Goal: Check status: Check status

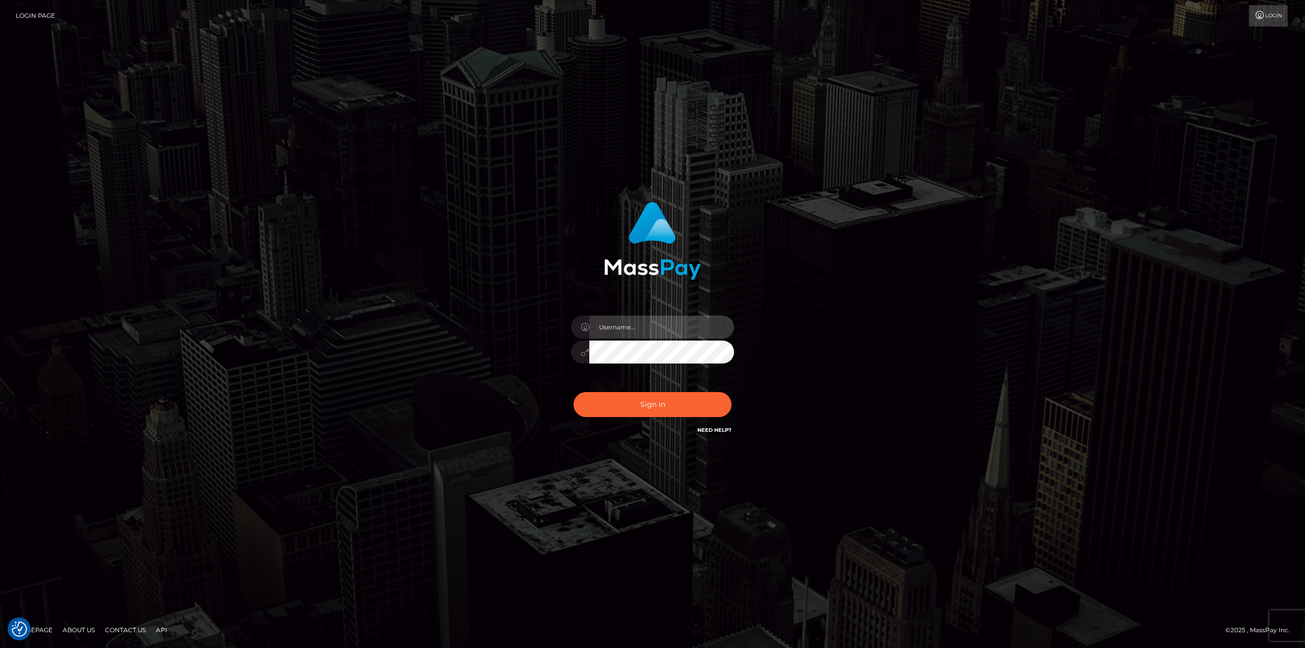
click at [635, 329] on input "text" at bounding box center [661, 327] width 145 height 23
type input "Ahmed"
click at [693, 398] on button "Sign in" at bounding box center [652, 404] width 158 height 25
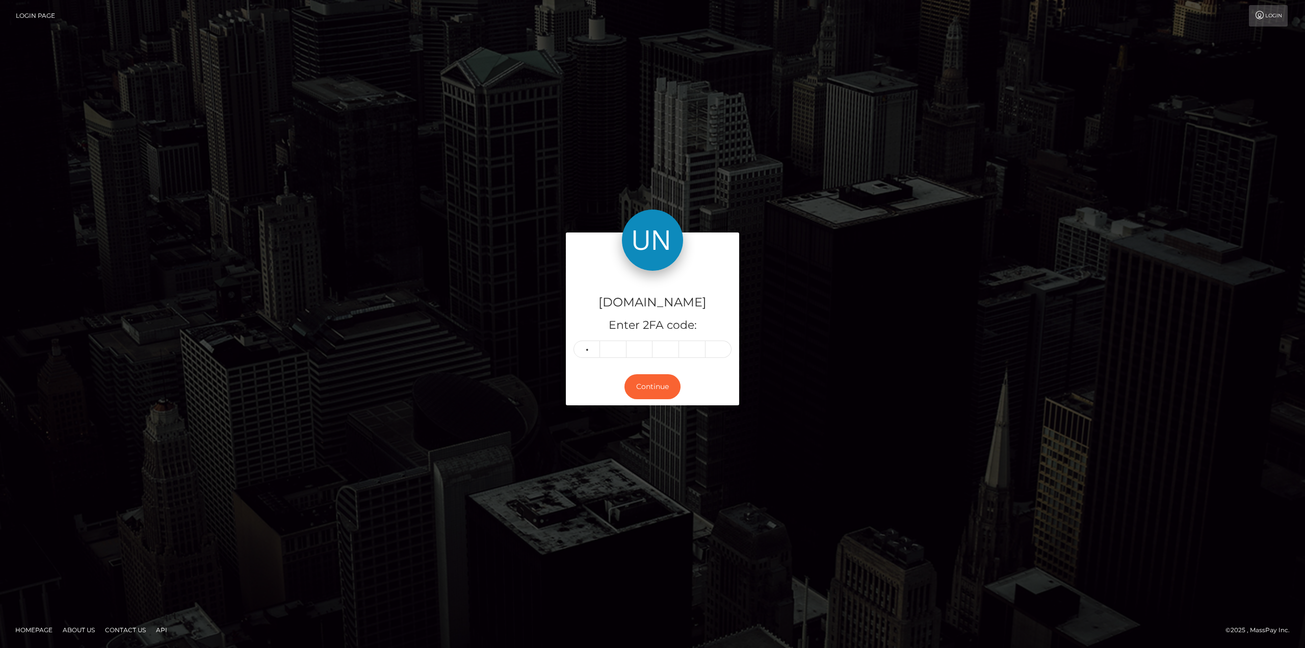
type input "3"
type input "4"
type input "1"
type input "4"
type input "1"
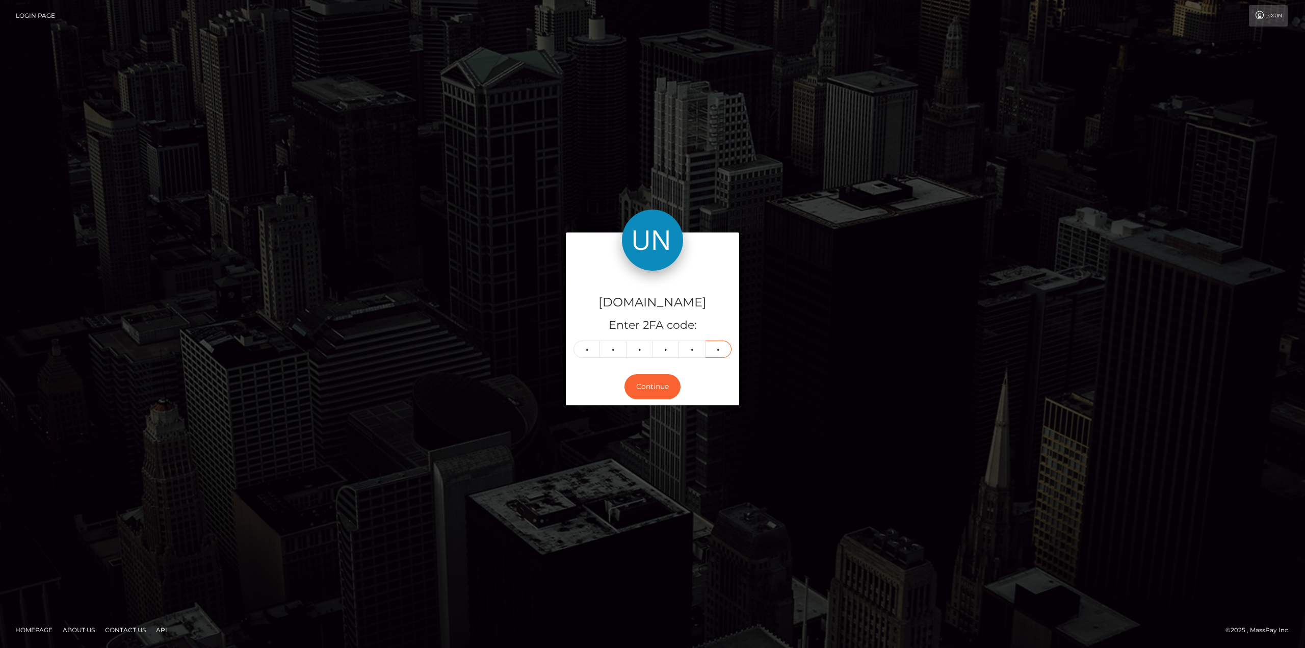
type input "2"
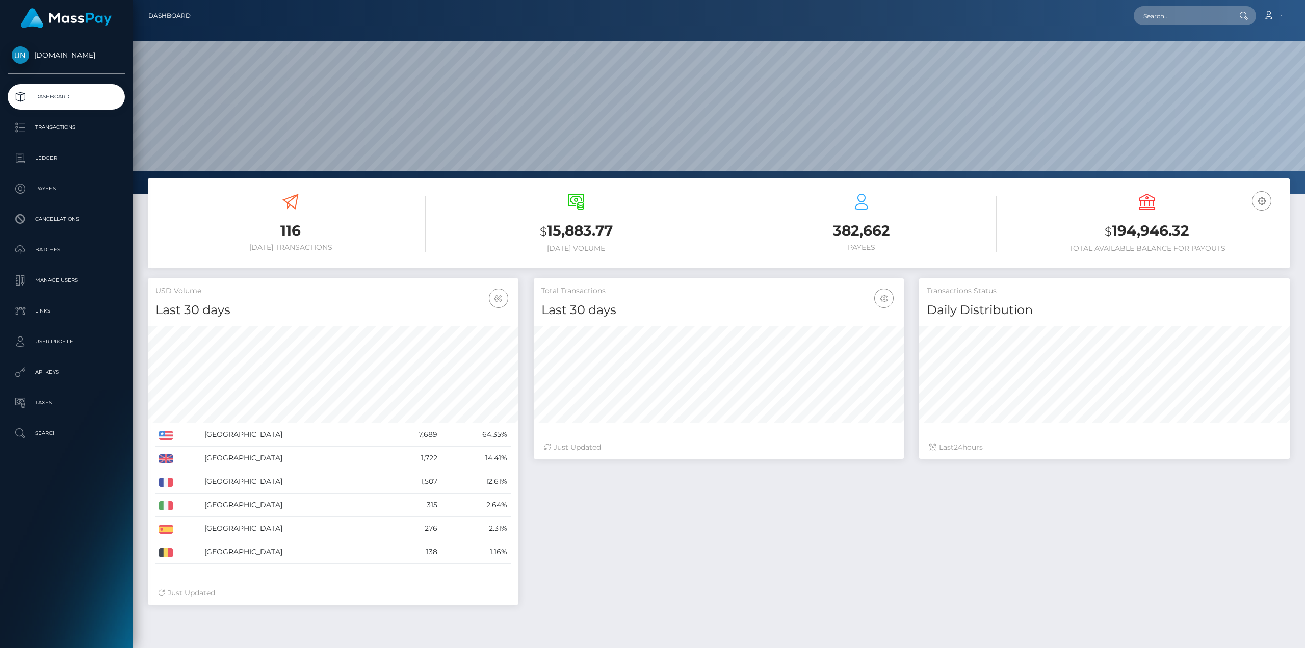
scroll to position [181, 370]
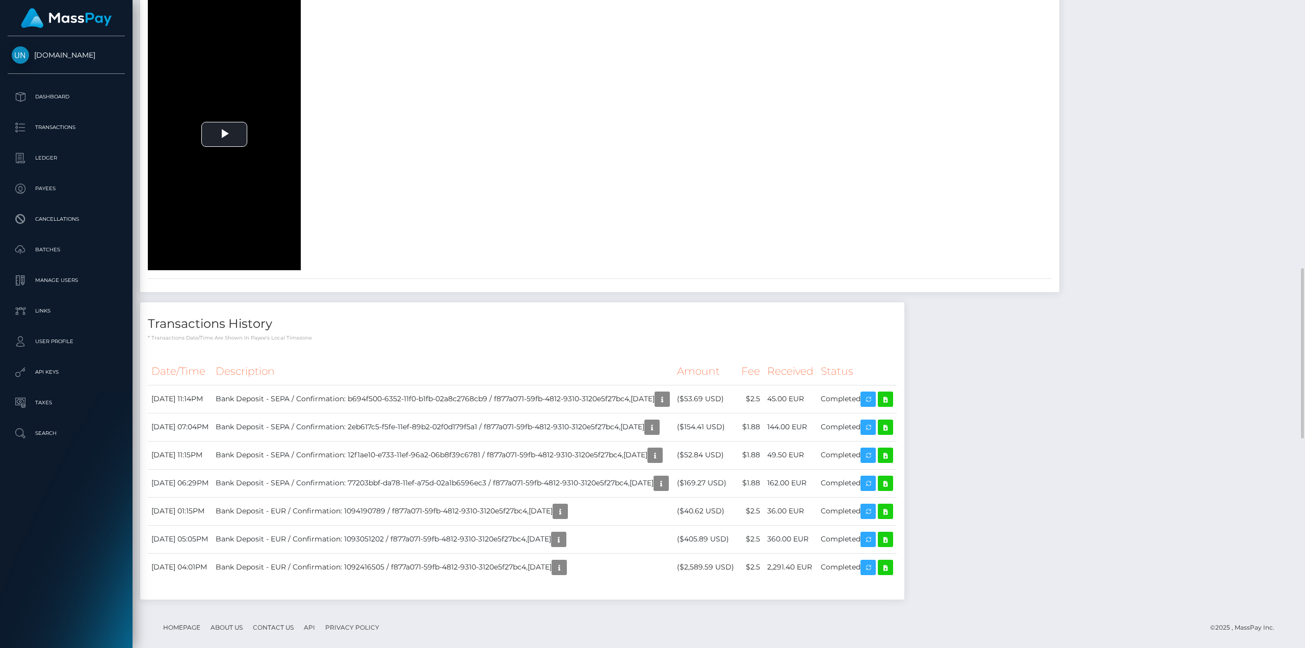
scroll to position [1274, 0]
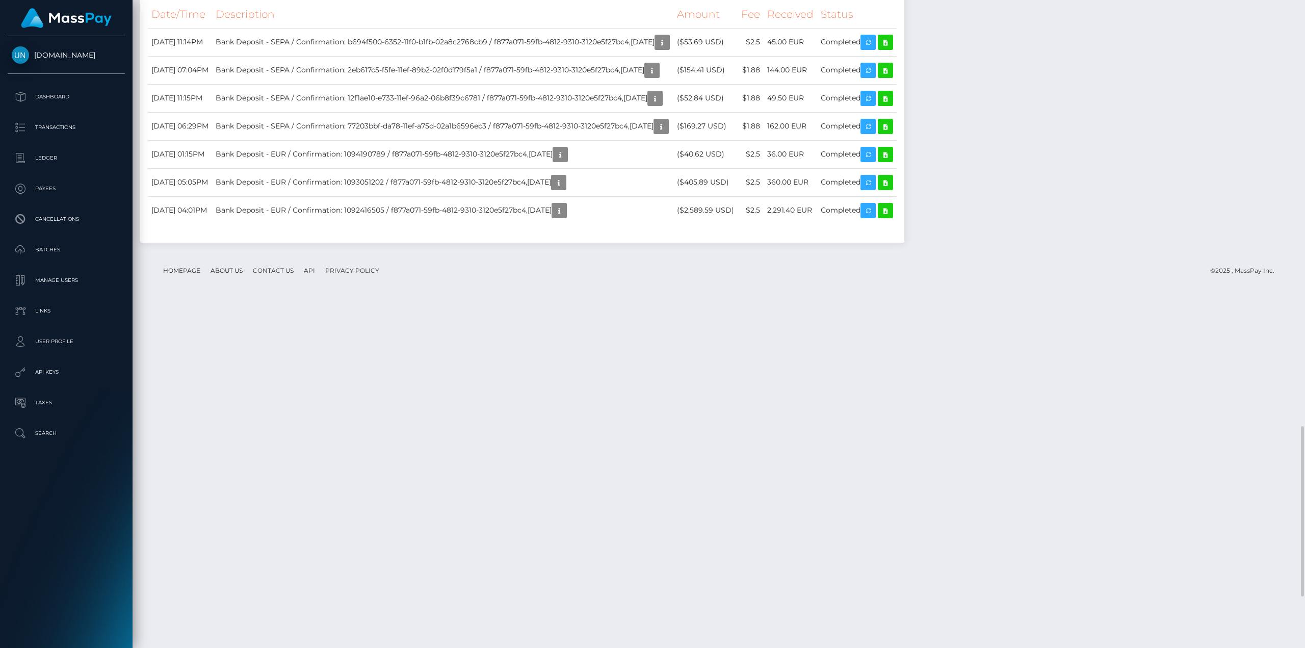
scroll to position [1427, 0]
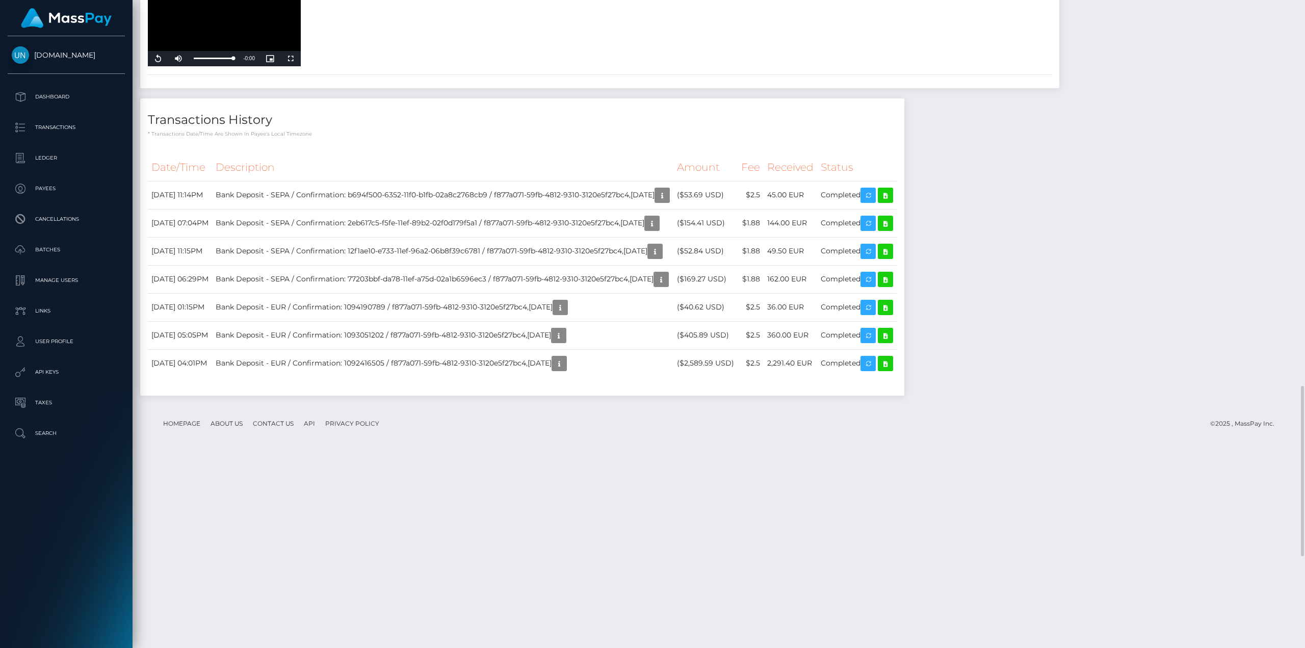
scroll to position [1274, 0]
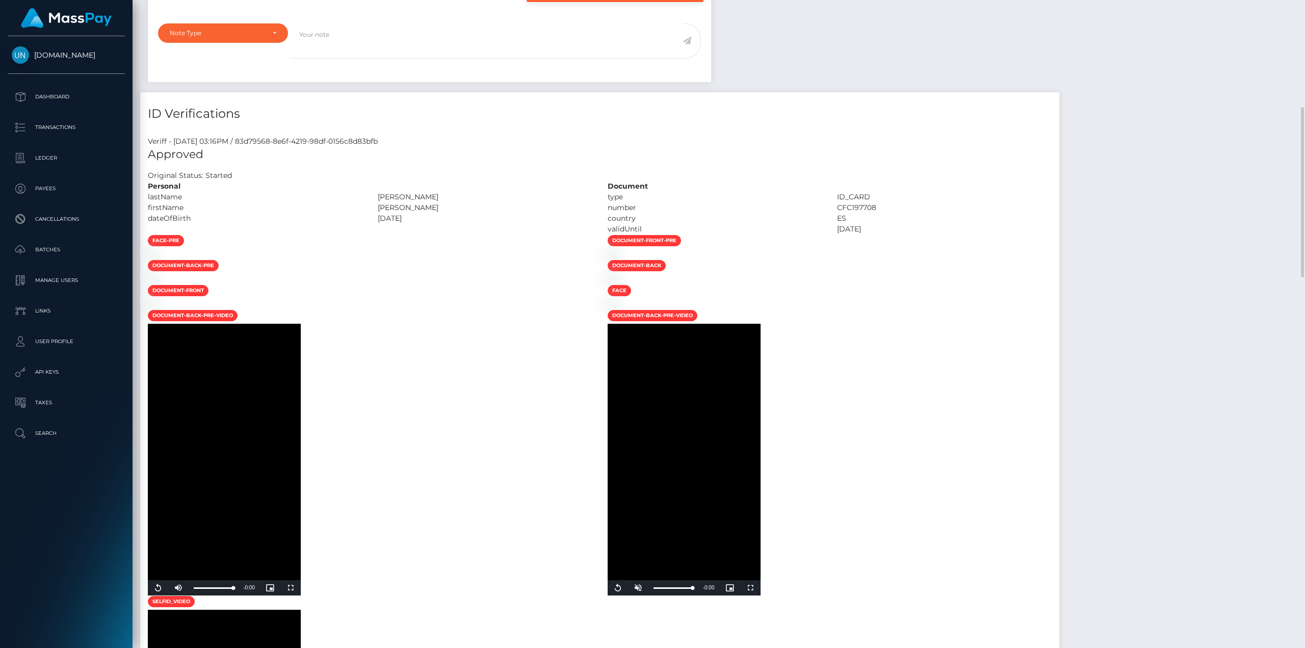
scroll to position [122, 370]
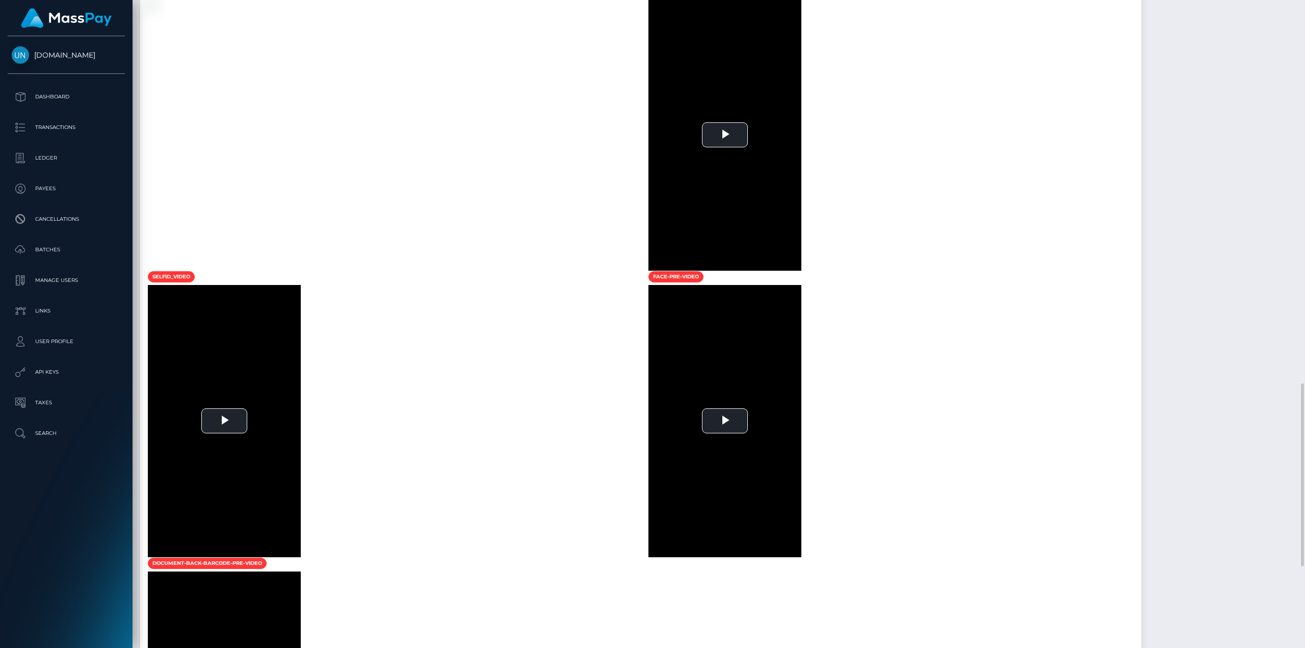
scroll to position [816, 0]
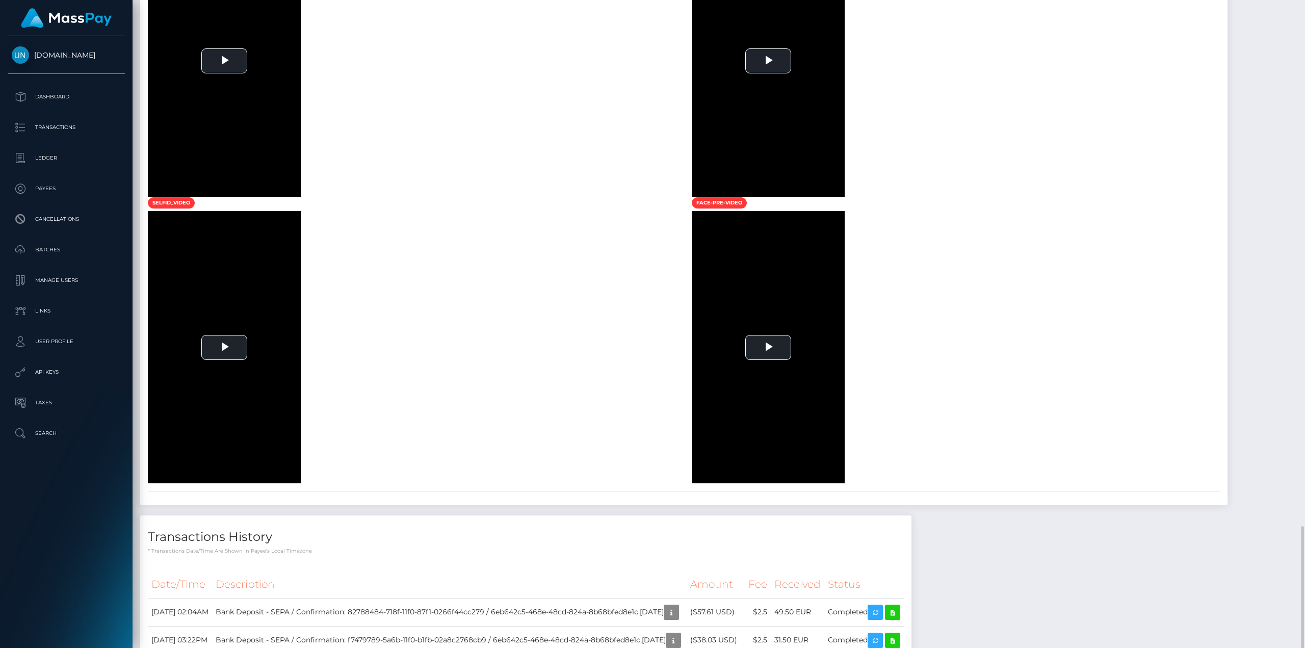
scroll to position [1070, 0]
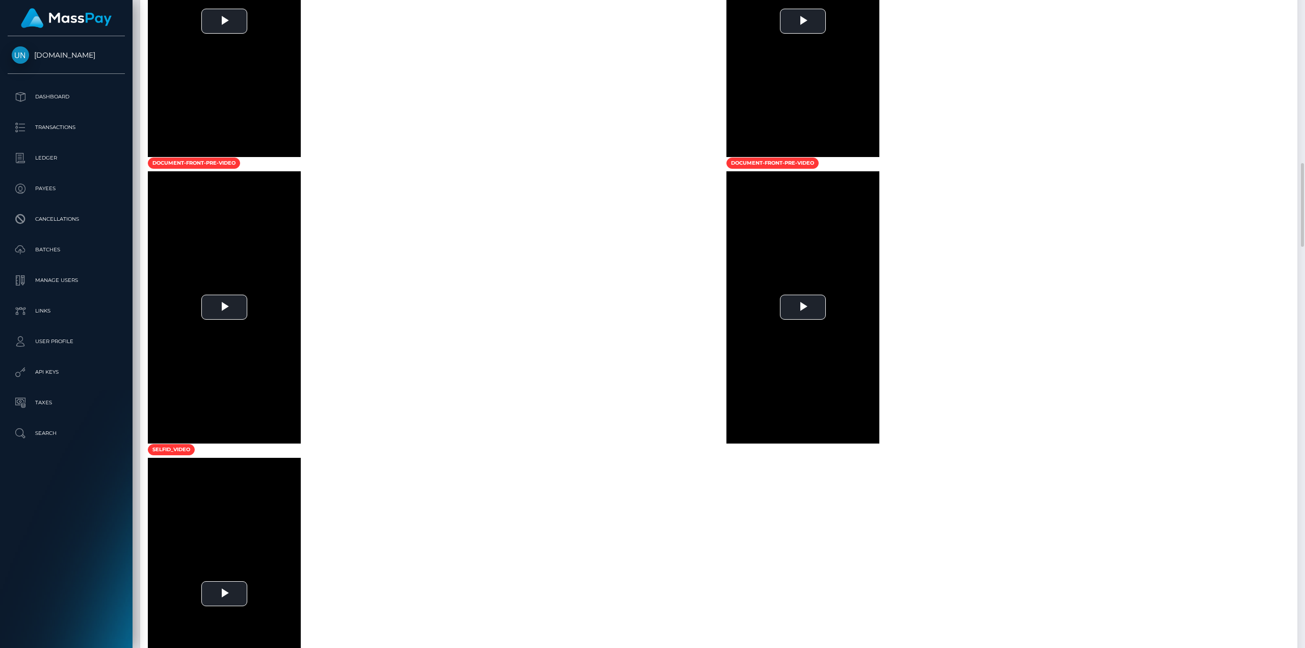
scroll to position [1223, 0]
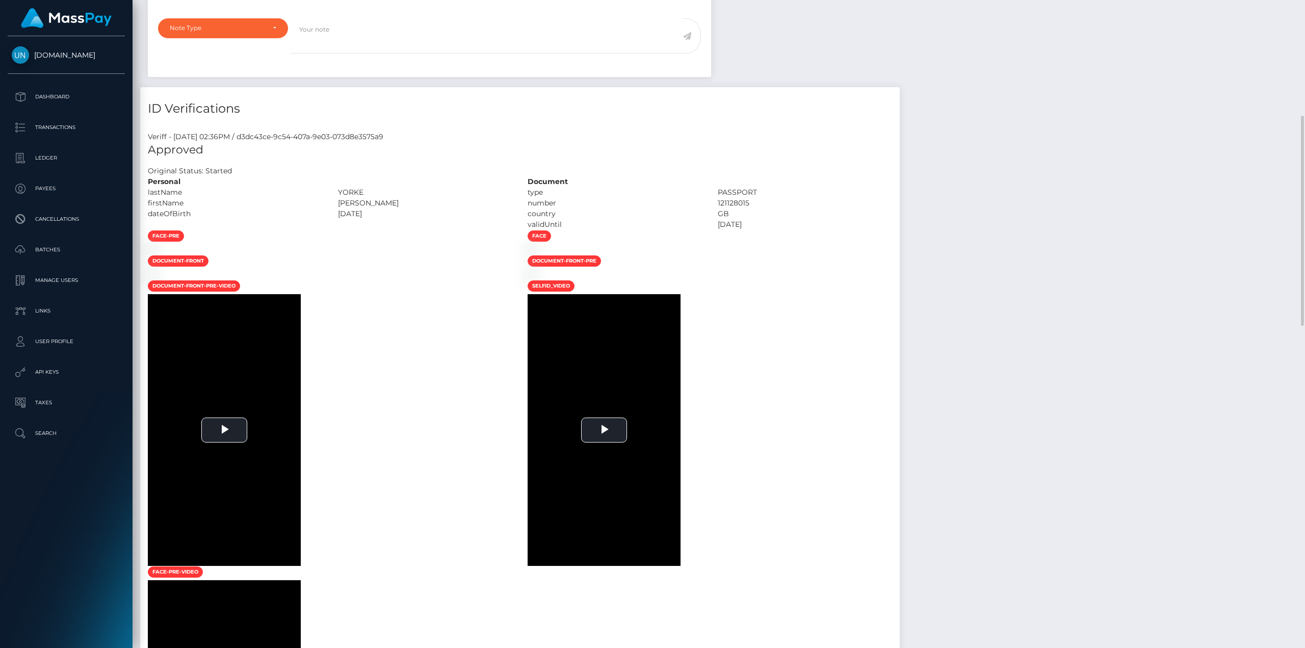
scroll to position [51, 0]
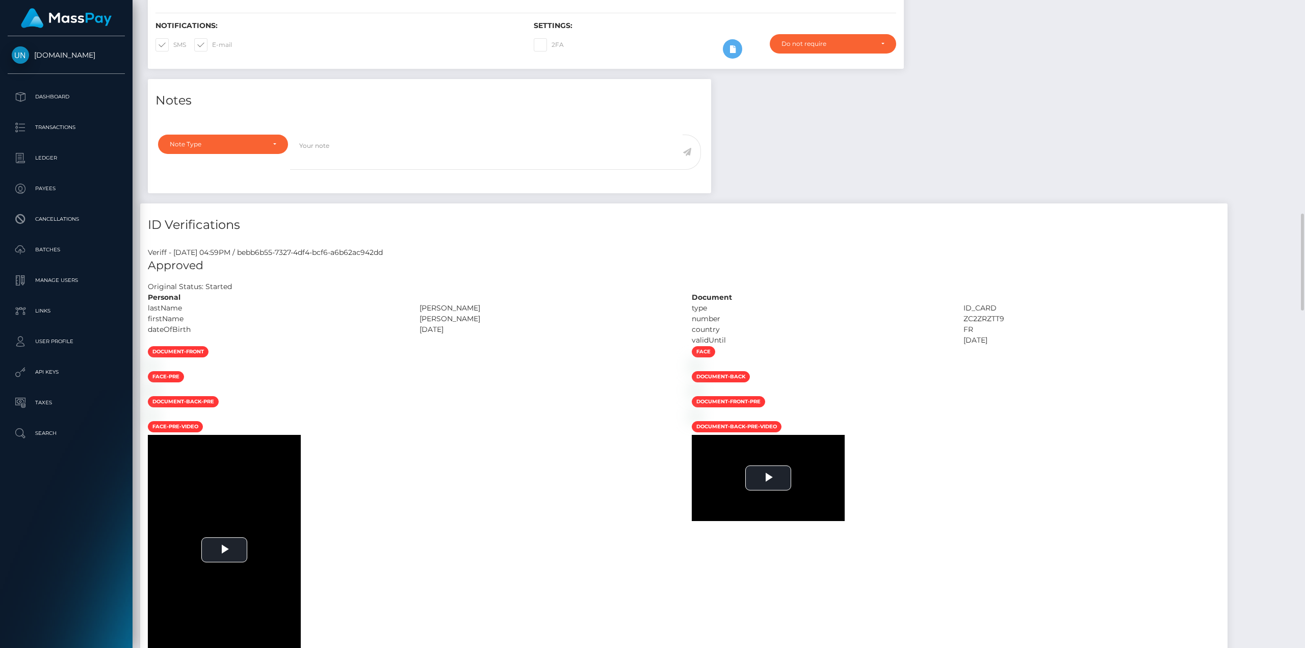
scroll to position [408, 0]
